Goal: Information Seeking & Learning: Find specific fact

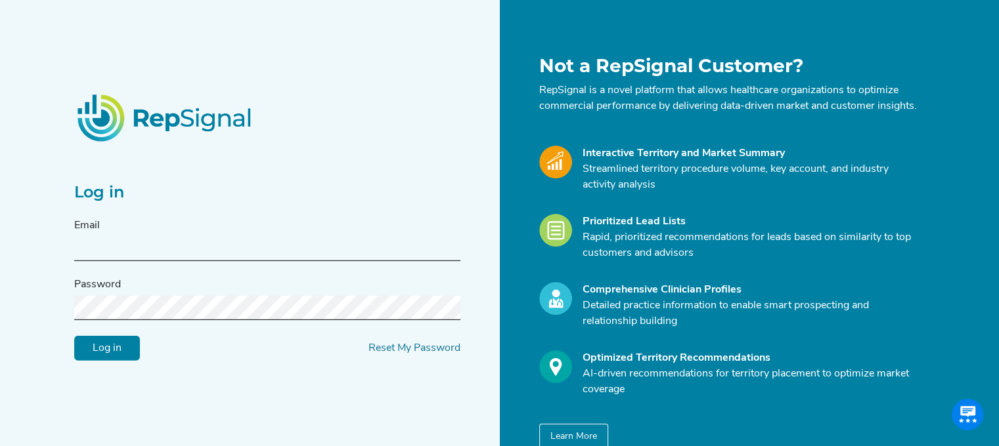
click at [372, 254] on input "text" at bounding box center [267, 249] width 386 height 24
type input "[PERSON_NAME][EMAIL_ADDRESS][PERSON_NAME][DOMAIN_NAME]"
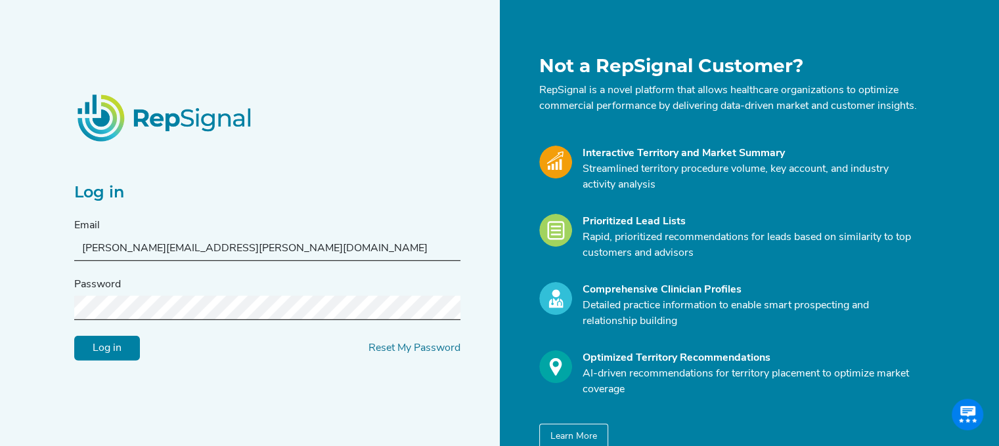
click at [74, 336] on input "Log in" at bounding box center [107, 348] width 66 height 25
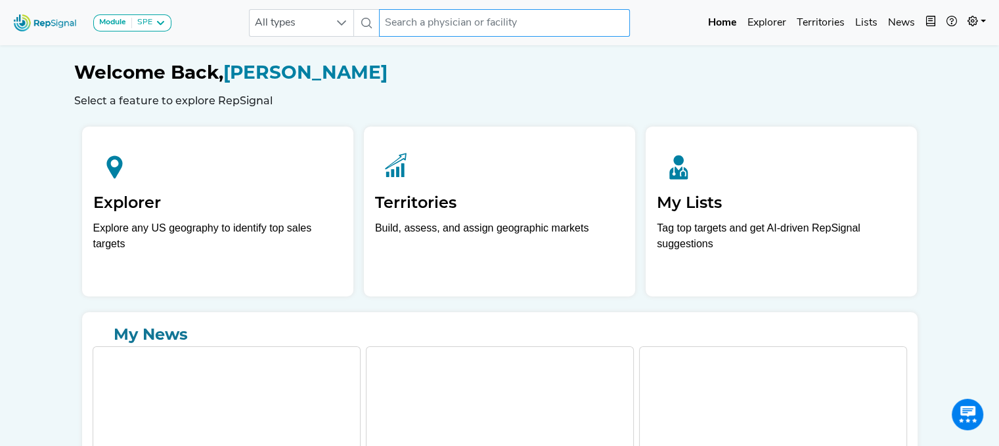
click at [476, 27] on input "text" at bounding box center [504, 23] width 251 height 28
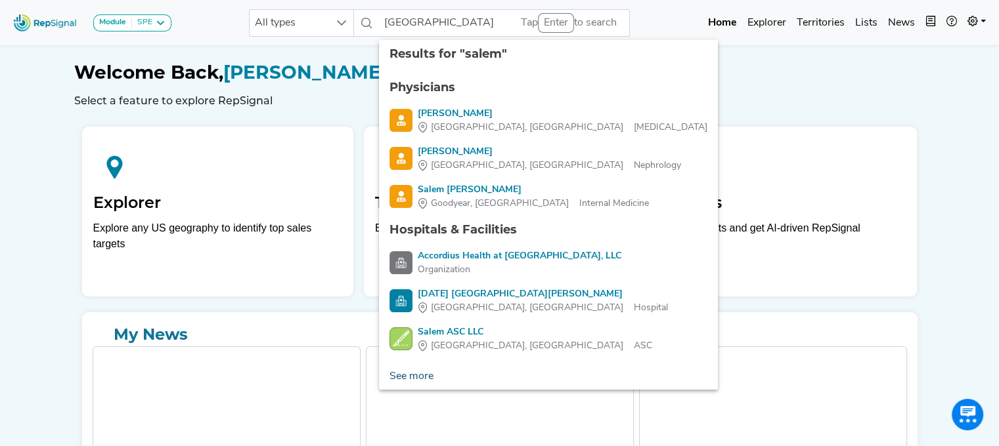
click at [405, 377] on link "See more" at bounding box center [411, 377] width 65 height 26
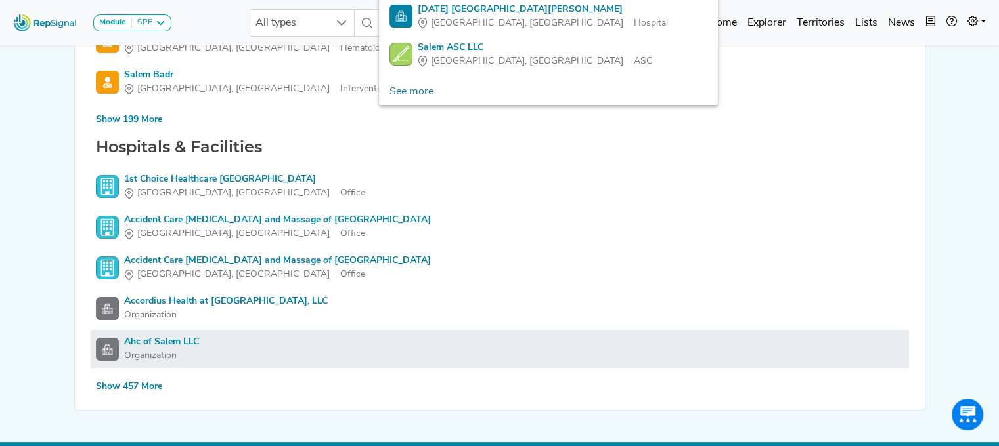
scroll to position [287, 0]
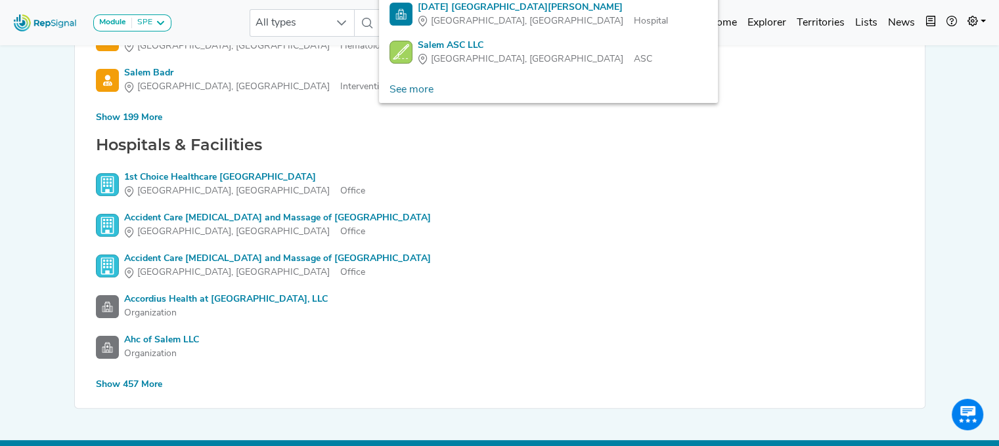
click at [152, 384] on div "Show 457 More" at bounding box center [129, 385] width 66 height 14
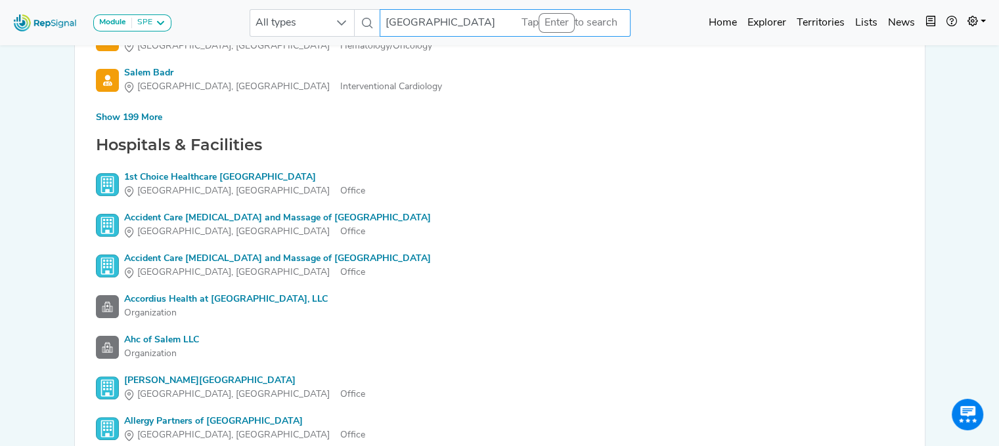
click at [326, 26] on span "All types" at bounding box center [289, 23] width 79 height 26
click at [286, 33] on span "All types" at bounding box center [289, 23] width 79 height 26
click at [297, 22] on span "All types" at bounding box center [289, 23] width 79 height 26
click at [446, 24] on input "[GEOGRAPHIC_DATA]" at bounding box center [504, 23] width 251 height 28
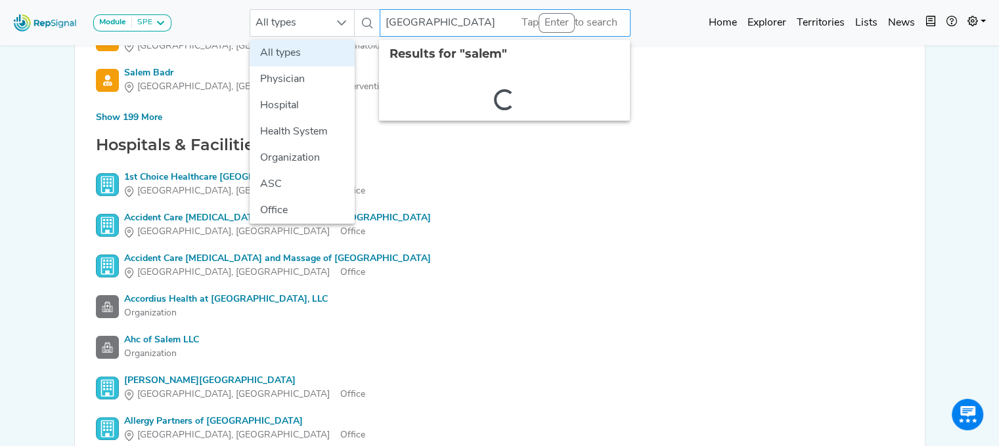
scroll to position [287, 10]
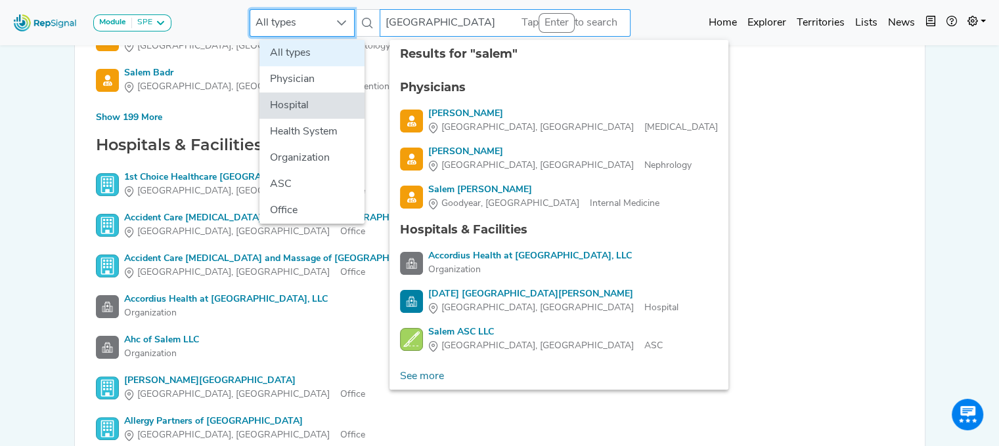
click at [446, 24] on input "[GEOGRAPHIC_DATA]" at bounding box center [504, 23] width 251 height 28
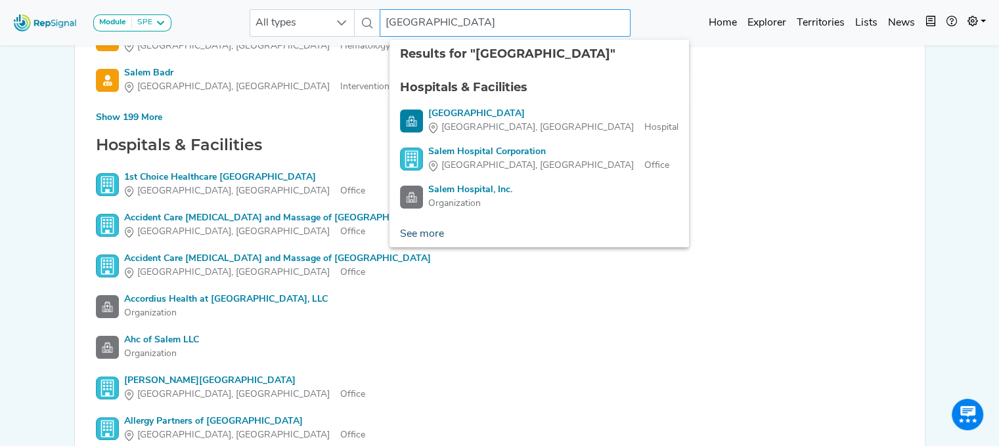
type input "[GEOGRAPHIC_DATA]"
click at [435, 233] on link "See more" at bounding box center [421, 234] width 65 height 26
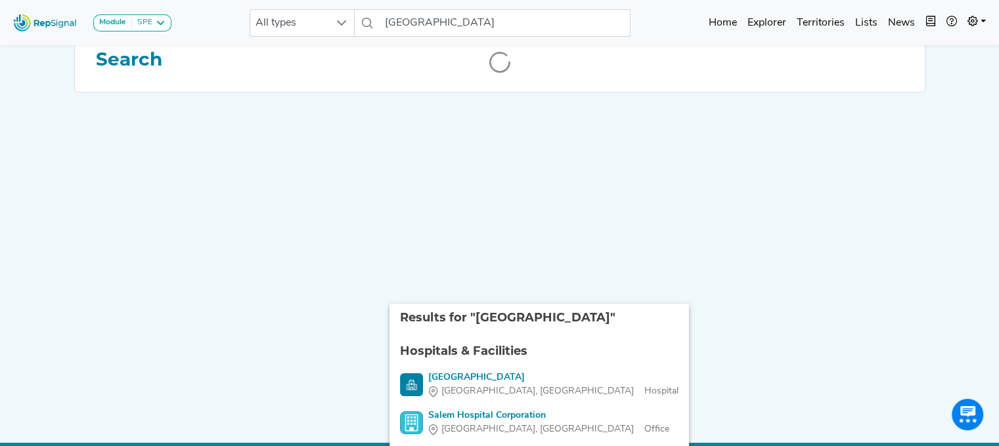
scroll to position [0, 10]
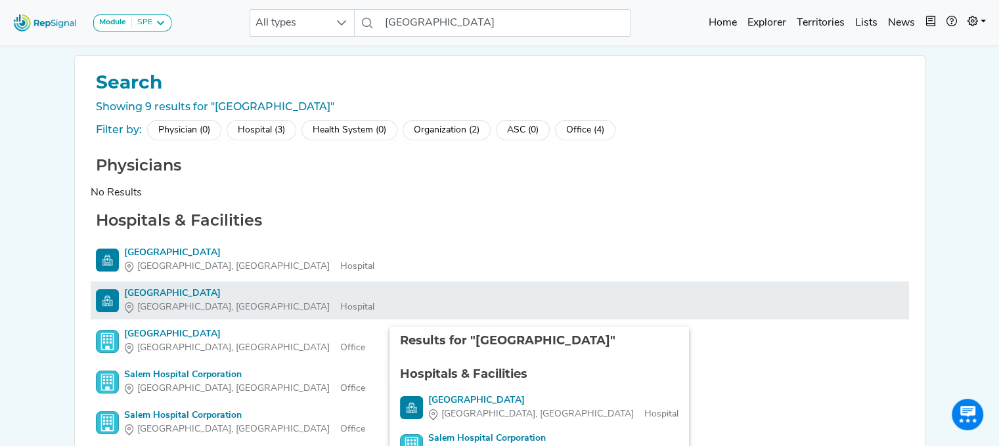
click at [141, 295] on div "[GEOGRAPHIC_DATA]" at bounding box center [249, 294] width 250 height 14
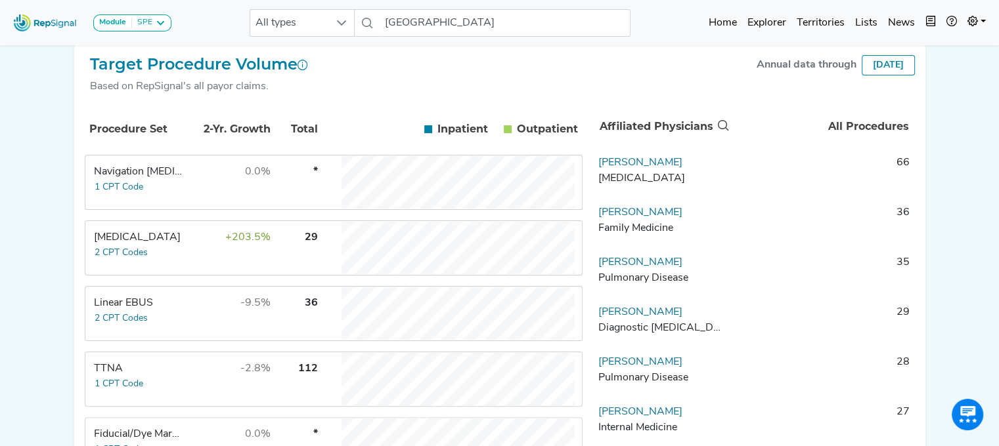
scroll to position [242, 10]
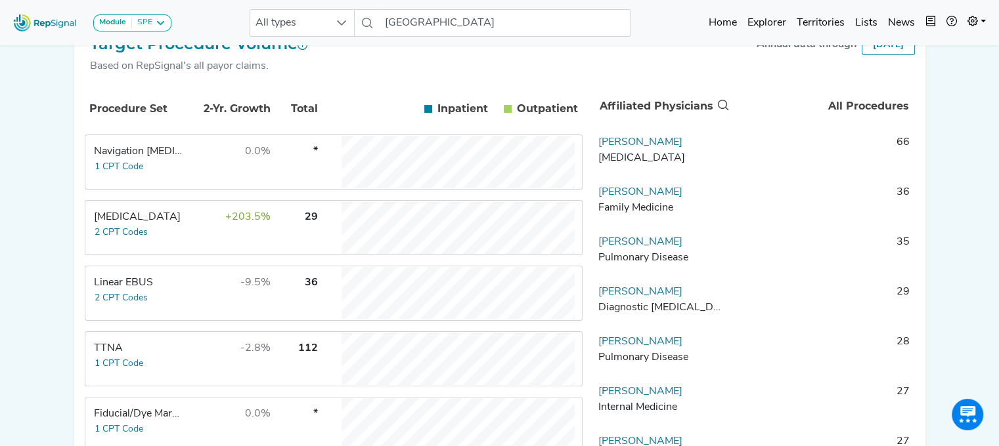
click at [106, 291] on div "Linear EBUS" at bounding box center [139, 283] width 90 height 16
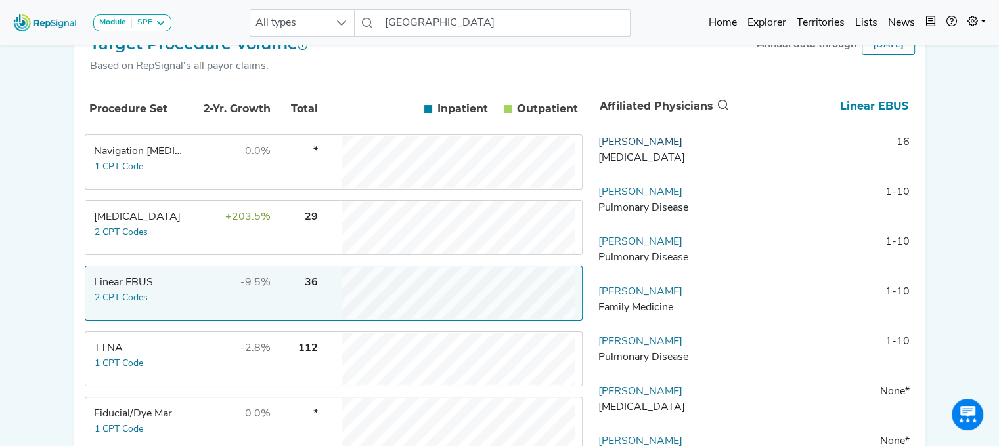
click at [646, 148] on link "[PERSON_NAME]" at bounding box center [640, 142] width 84 height 11
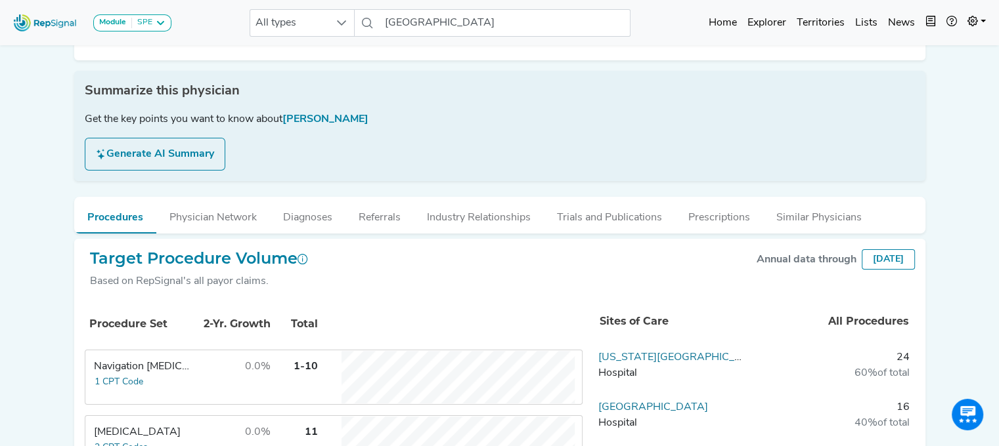
scroll to position [0, 10]
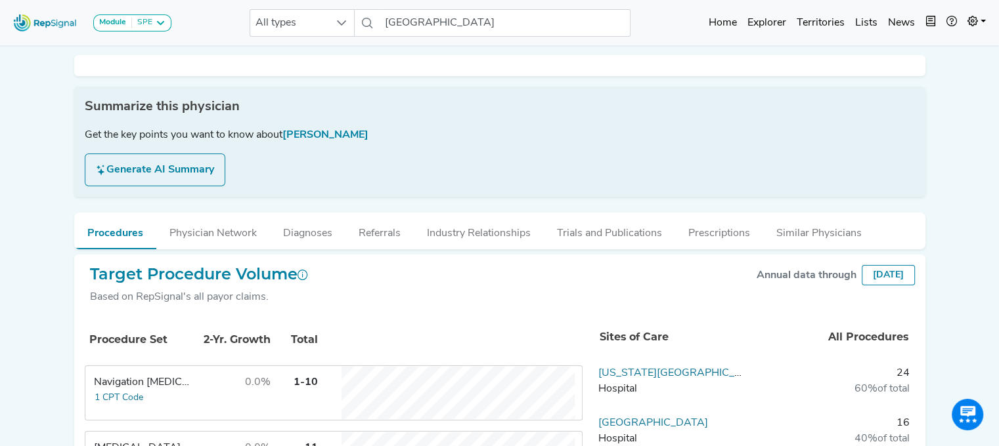
click at [116, 76] on div at bounding box center [499, 65] width 851 height 21
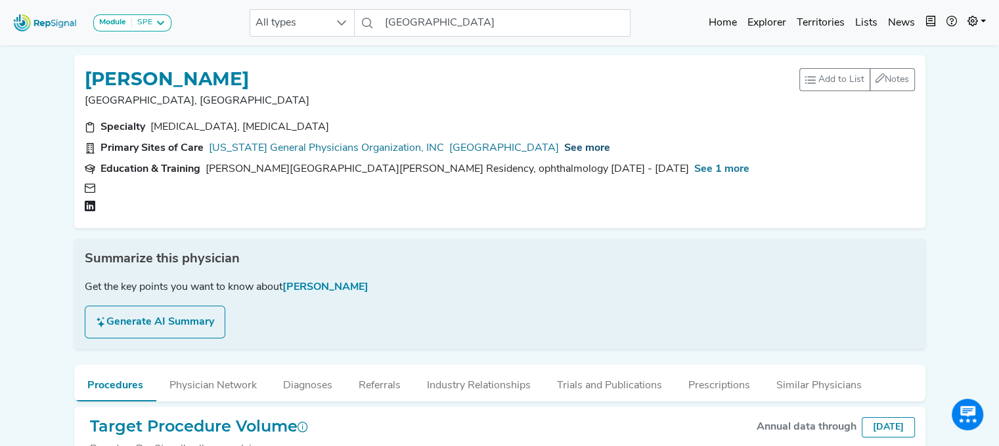
drag, startPoint x: 116, startPoint y: 218, endPoint x: 551, endPoint y: 144, distance: 442.2
click at [564, 144] on span "See more" at bounding box center [587, 148] width 46 height 11
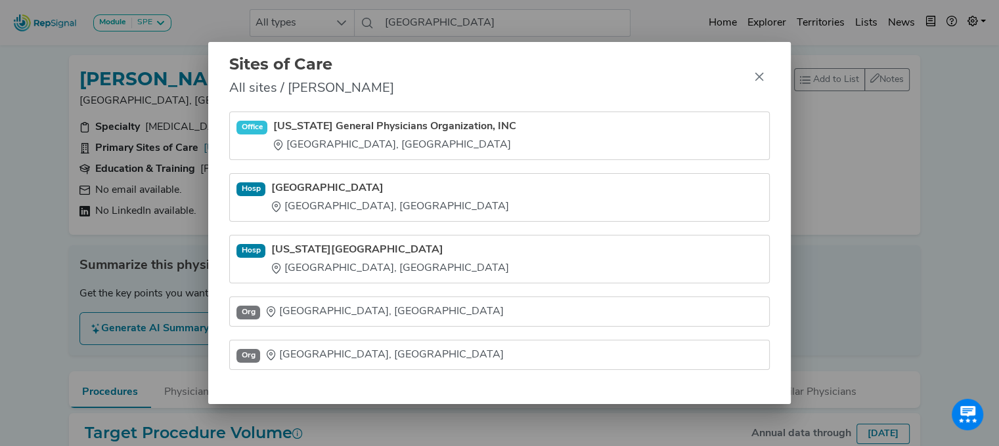
scroll to position [0, 0]
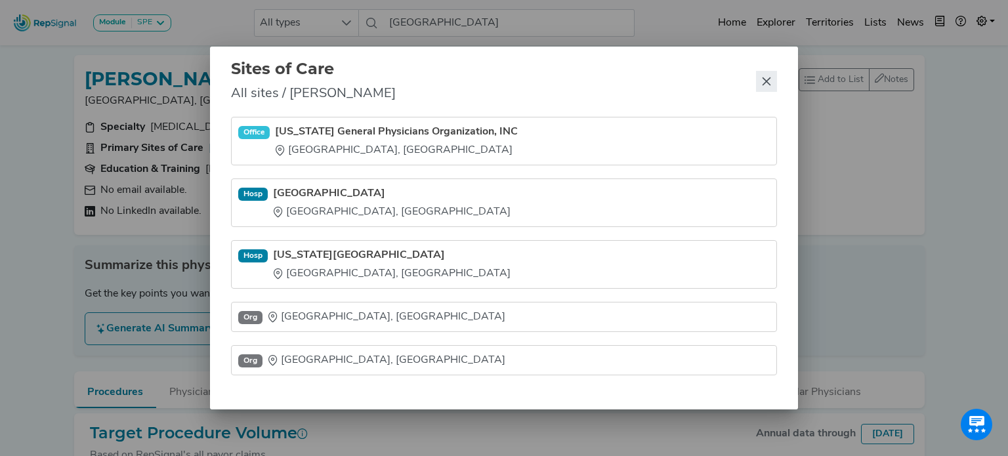
click at [767, 83] on icon "Close" at bounding box center [767, 81] width 9 height 9
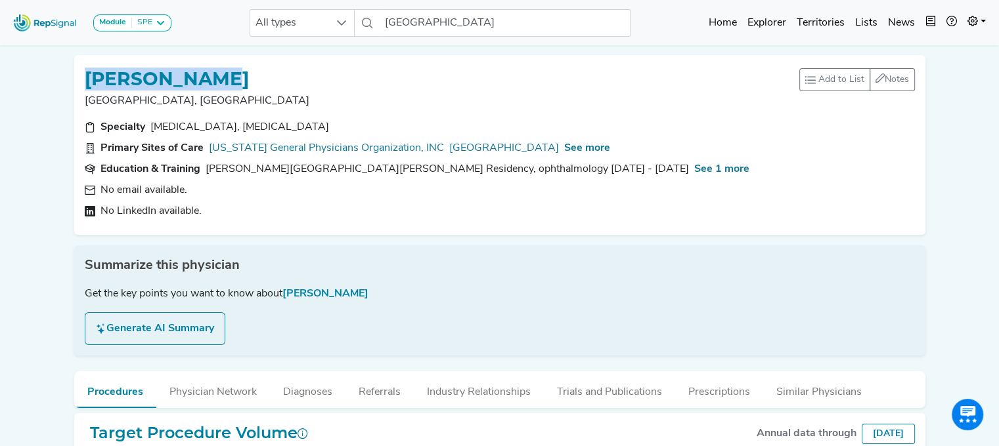
drag, startPoint x: 251, startPoint y: 76, endPoint x: 74, endPoint y: 89, distance: 178.3
click at [74, 89] on div "[PERSON_NAME] [GEOGRAPHIC_DATA], [GEOGRAPHIC_DATA] Add to List Recent Lists: St…" at bounding box center [499, 145] width 851 height 180
copy h1 "[PERSON_NAME]"
